Goal: Communication & Community: Answer question/provide support

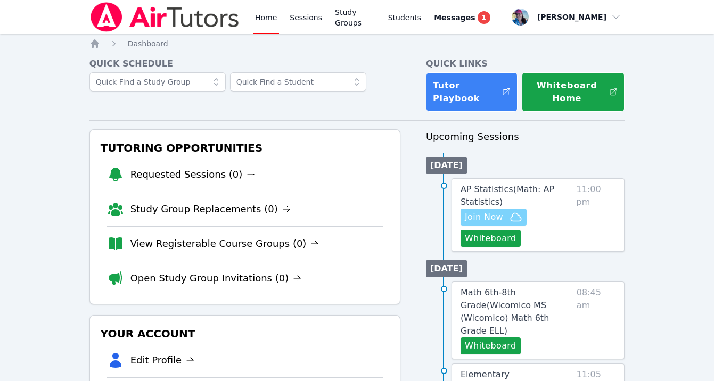
click at [488, 219] on span "Join Now" at bounding box center [484, 217] width 38 height 13
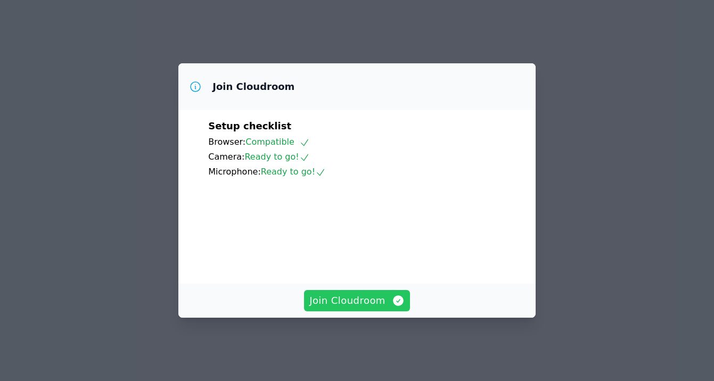
click at [364, 308] on span "Join Cloudroom" at bounding box center [356, 300] width 95 height 15
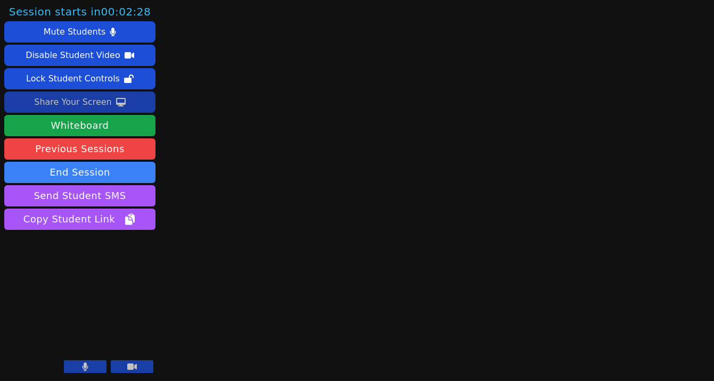
click at [90, 103] on div "Share Your Screen" at bounding box center [73, 102] width 78 height 17
